Goal: Entertainment & Leisure: Browse casually

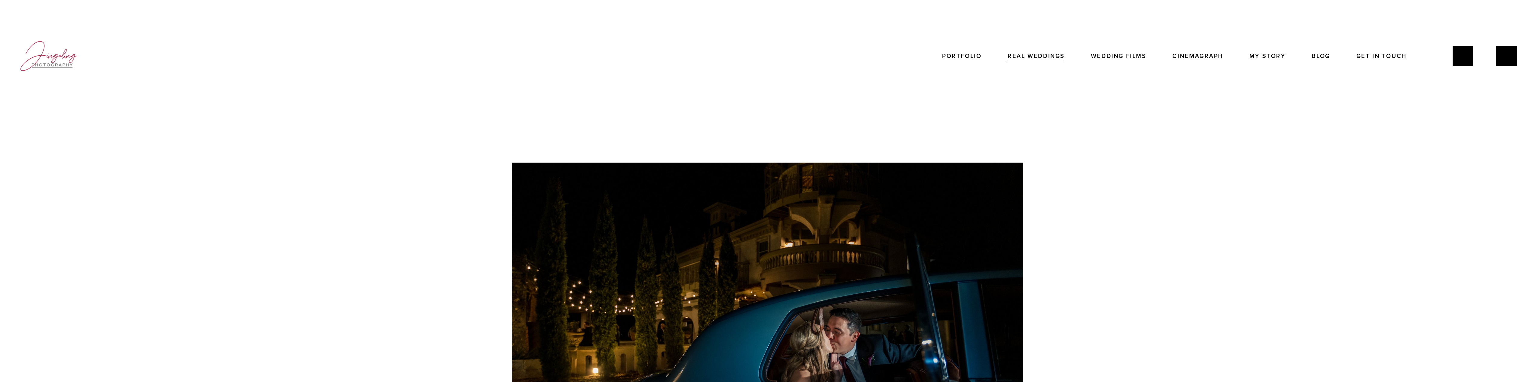
click at [1264, 58] on link "My Story" at bounding box center [1267, 56] width 36 height 12
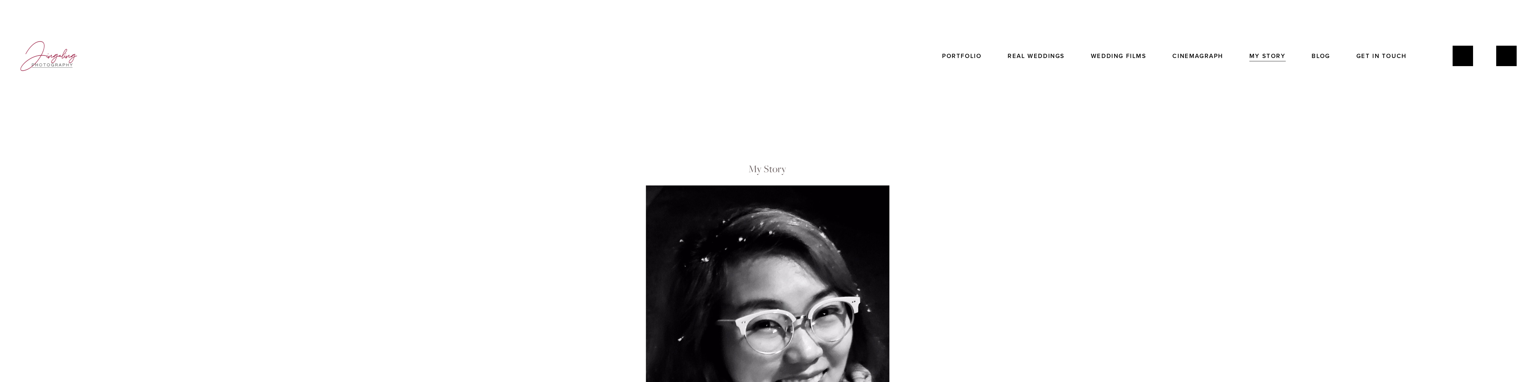
click at [964, 56] on link "Portfolio" at bounding box center [961, 56] width 39 height 12
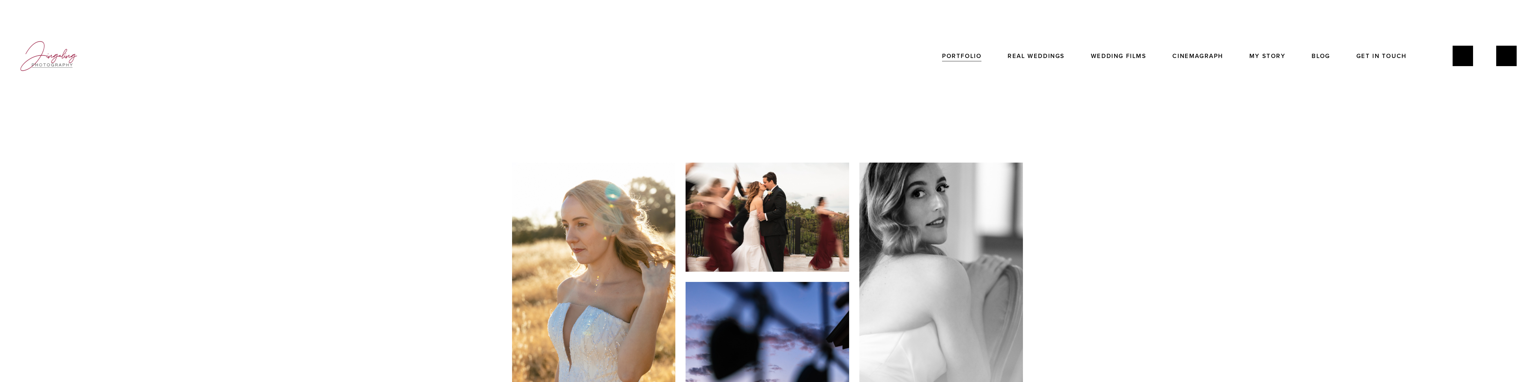
click at [1034, 54] on link "Real Weddings" at bounding box center [1035, 56] width 57 height 12
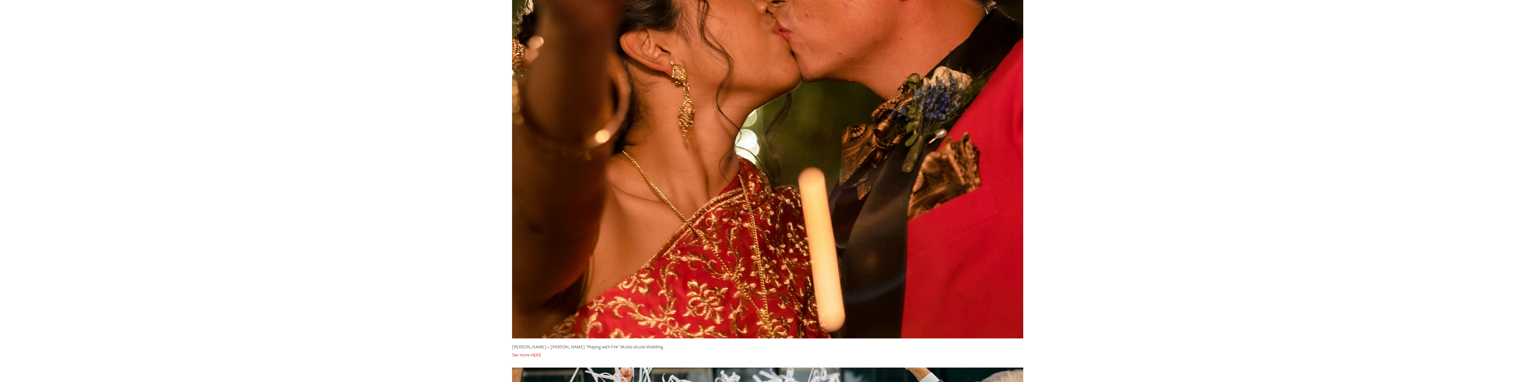
scroll to position [2890, 0]
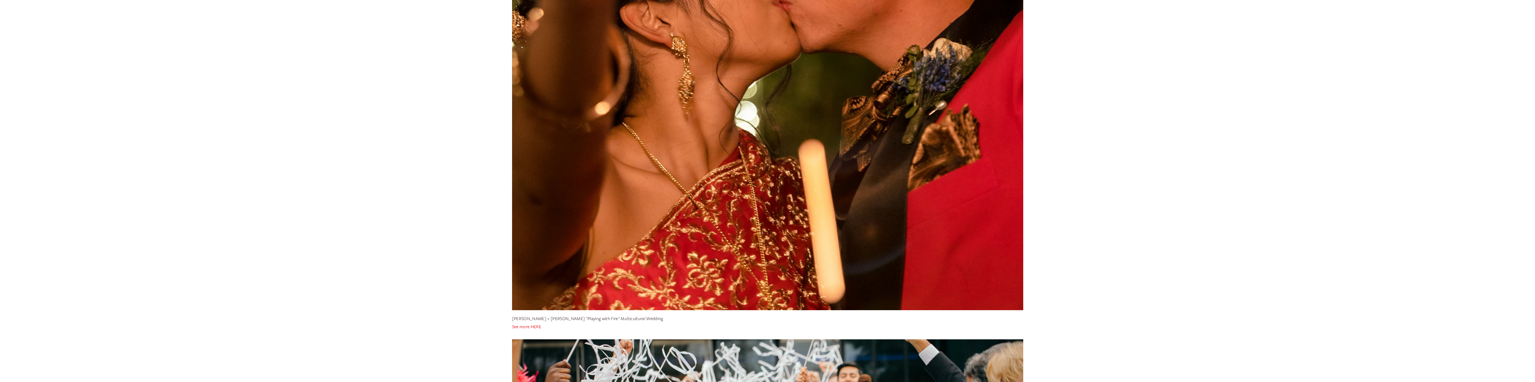
click at [534, 327] on link "See more HERE" at bounding box center [526, 327] width 29 height 6
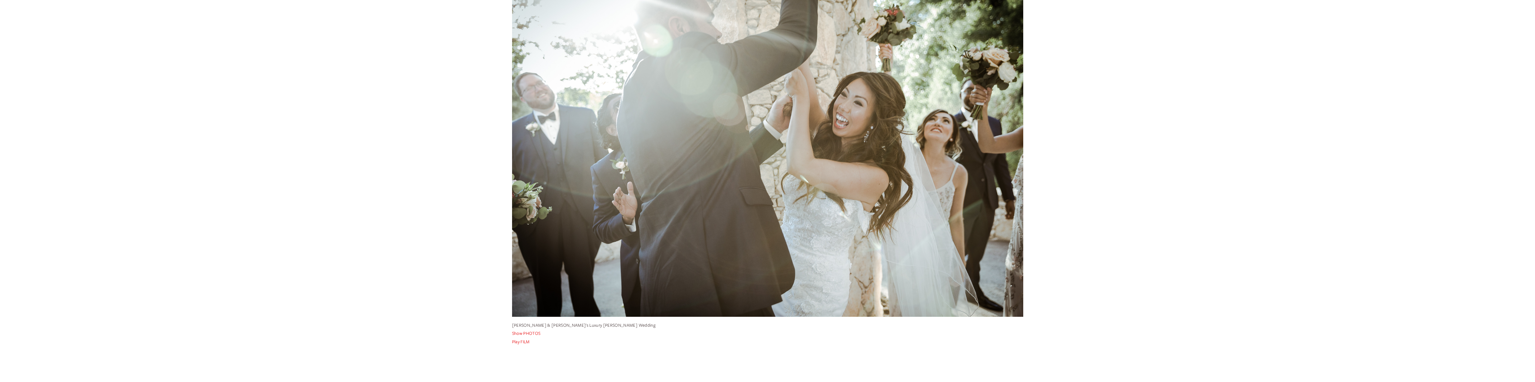
scroll to position [4754, 0]
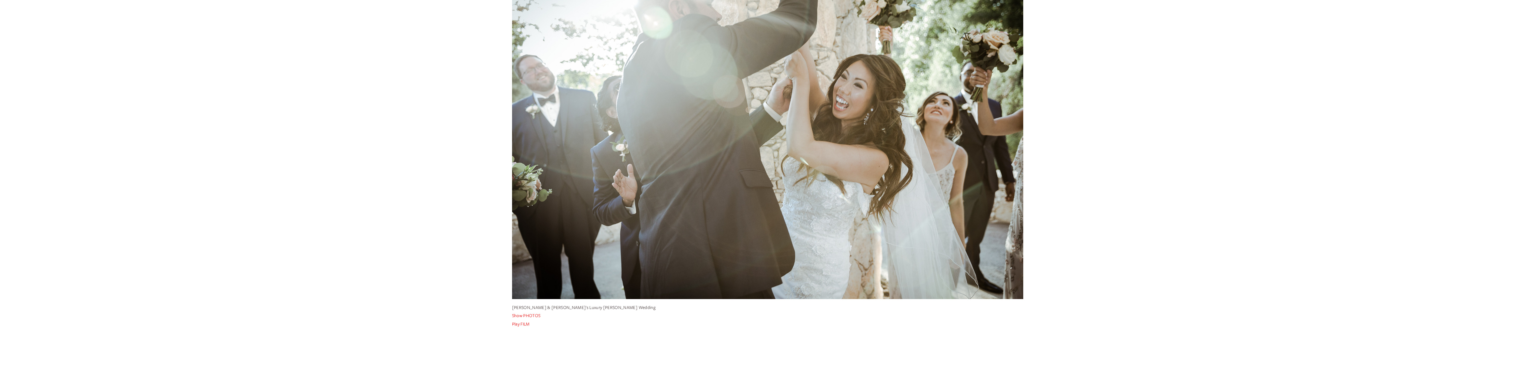
click at [526, 324] on link "Play FILM" at bounding box center [521, 324] width 18 height 6
click at [527, 320] on p "Show PHOTOS" at bounding box center [767, 315] width 511 height 8
click at [528, 317] on link "Show PHOTOS" at bounding box center [526, 316] width 29 height 6
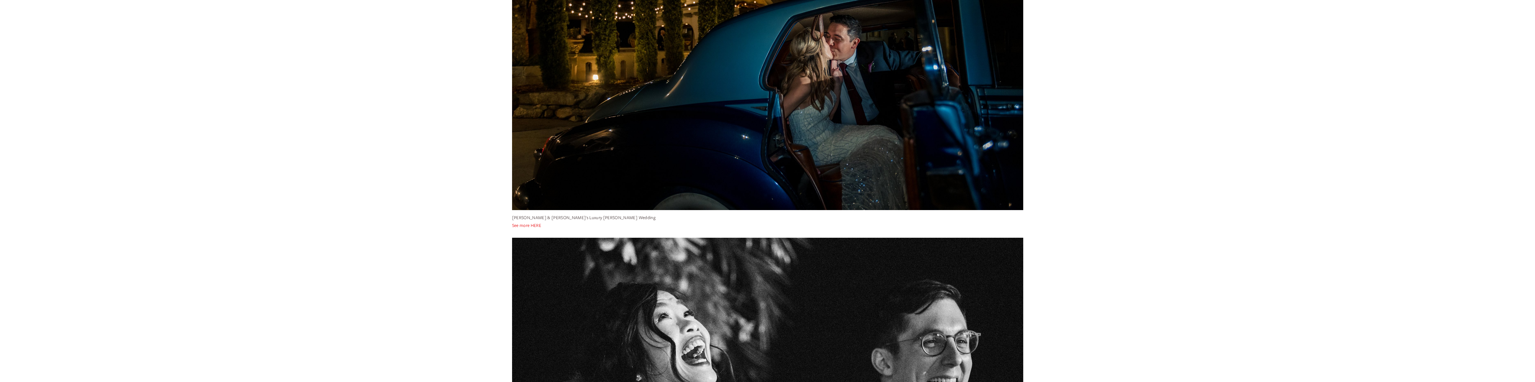
scroll to position [348, 0]
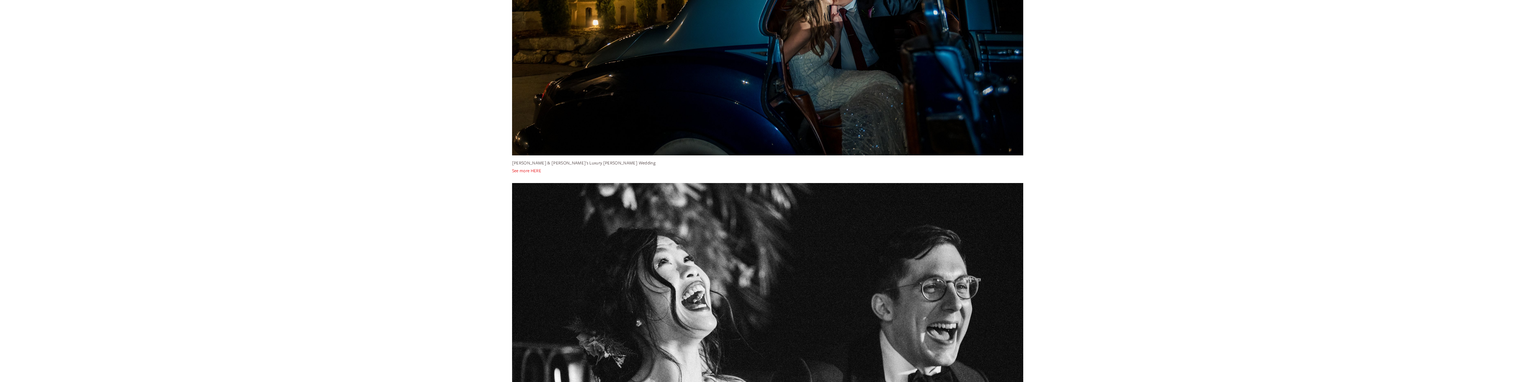
click at [541, 171] on link "See more HERE" at bounding box center [526, 171] width 29 height 6
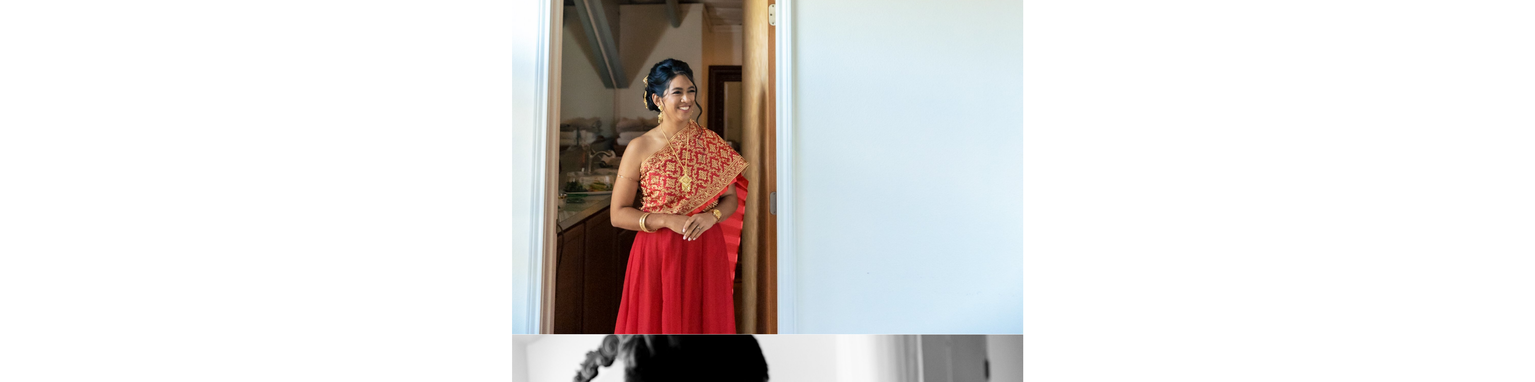
scroll to position [5402, 0]
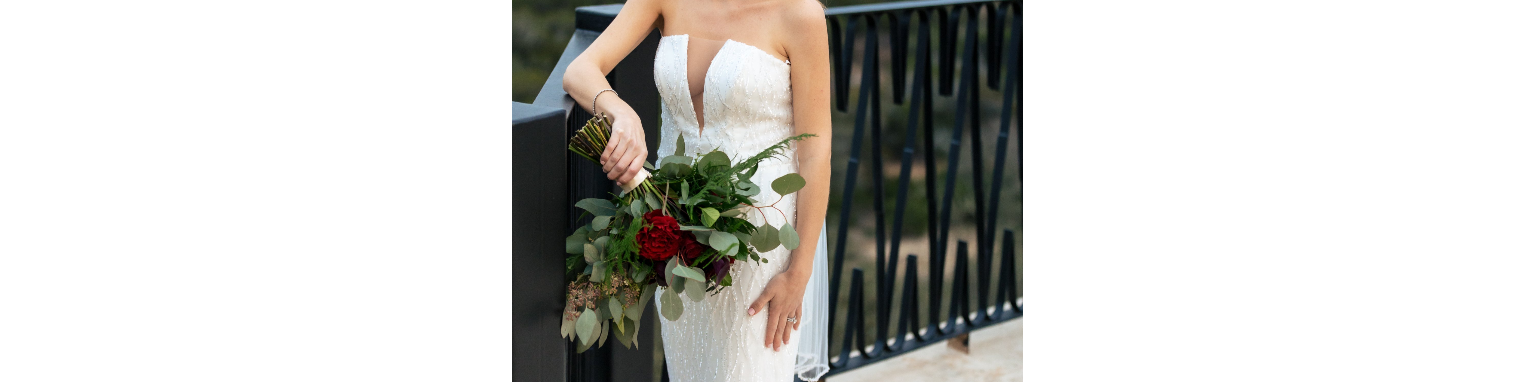
scroll to position [17871, 0]
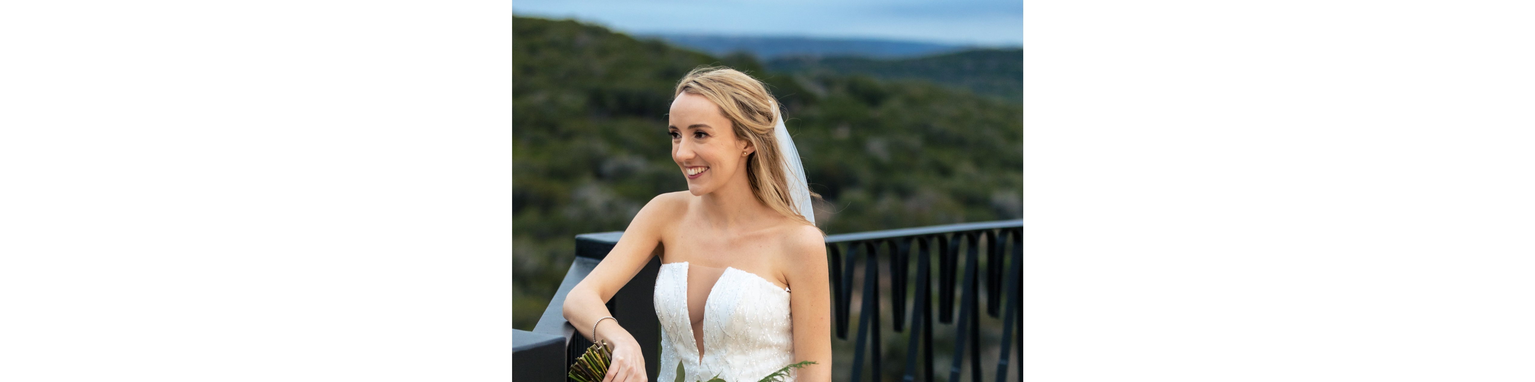
drag, startPoint x: 1539, startPoint y: 8, endPoint x: 1515, endPoint y: 243, distance: 235.7
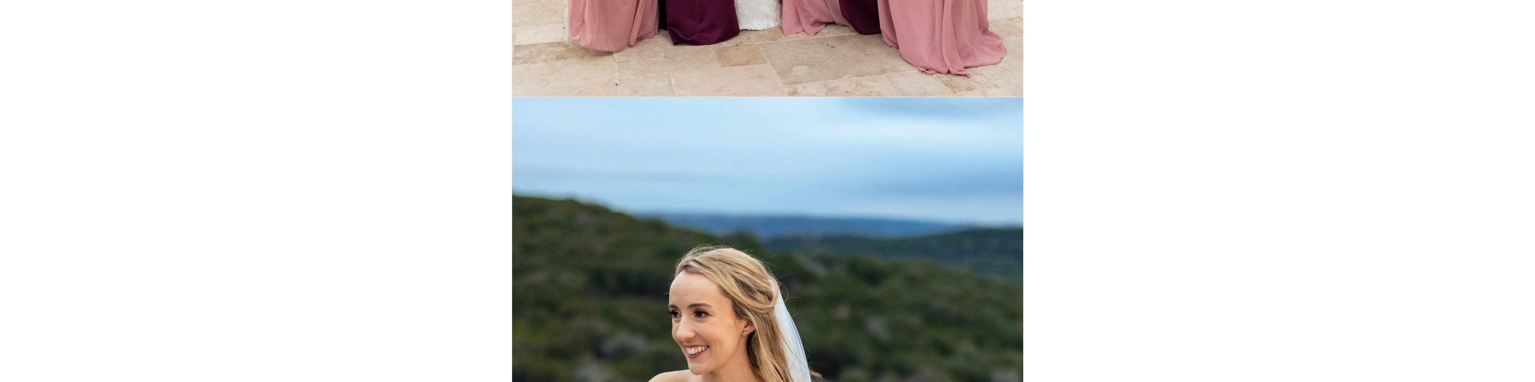
scroll to position [17689, 0]
